Goal: Task Accomplishment & Management: Use online tool/utility

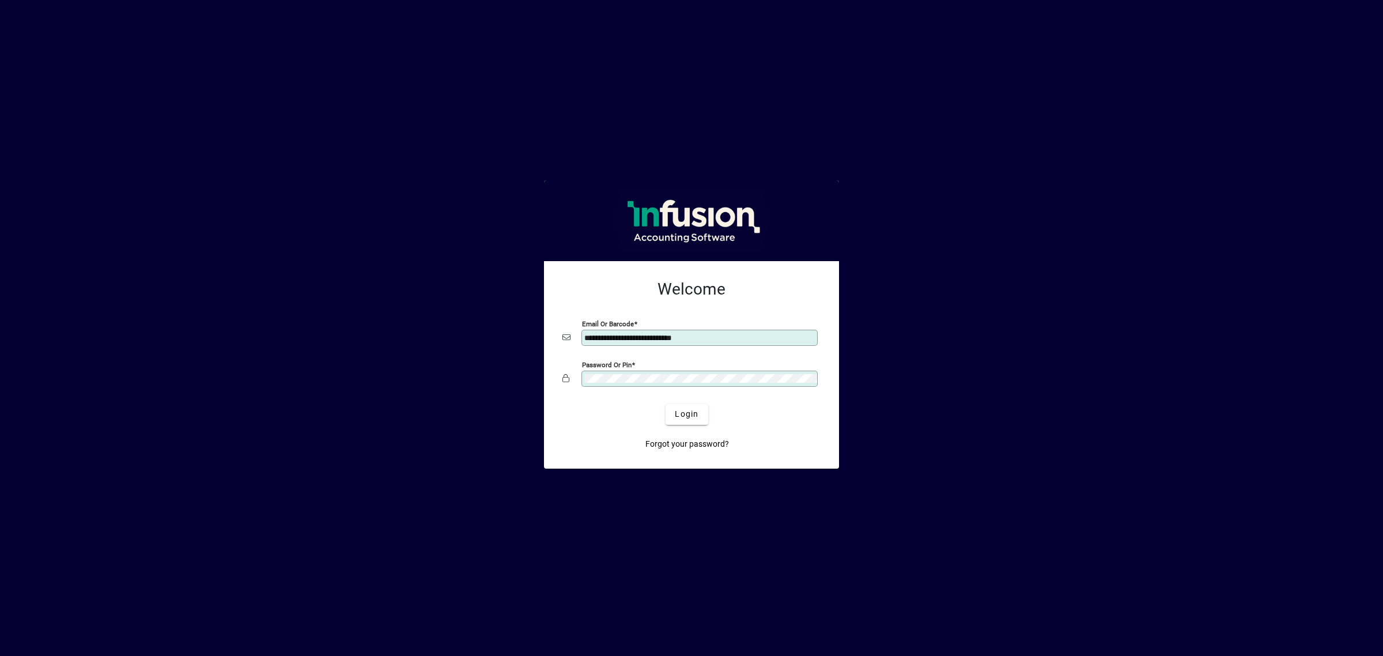
drag, startPoint x: 739, startPoint y: 341, endPoint x: 491, endPoint y: 303, distance: 251.3
click at [483, 308] on app-login-layout "**********" at bounding box center [691, 328] width 1383 height 656
type input "**********"
click at [681, 412] on span "Login" at bounding box center [687, 414] width 24 height 12
